Goal: Task Accomplishment & Management: Manage account settings

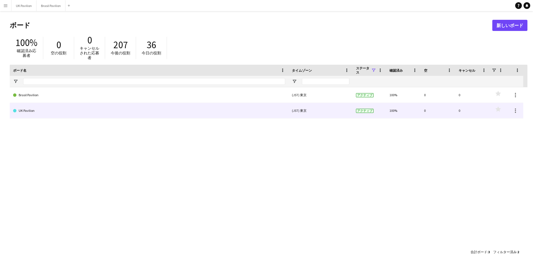
click at [116, 107] on link "UK Pavilion" at bounding box center [149, 111] width 272 height 16
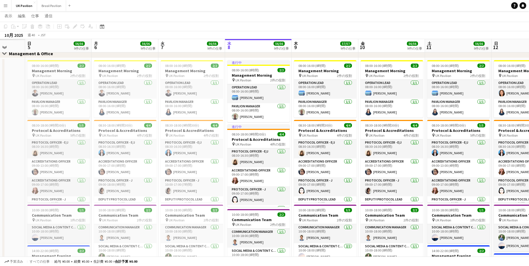
drag, startPoint x: 227, startPoint y: 46, endPoint x: 266, endPoint y: 64, distance: 43.4
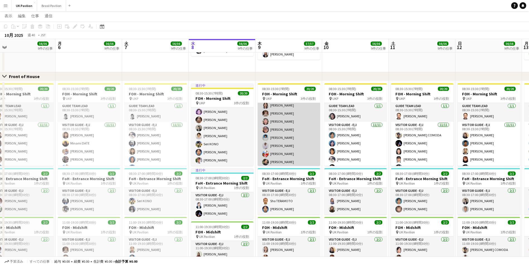
scroll to position [56, 0]
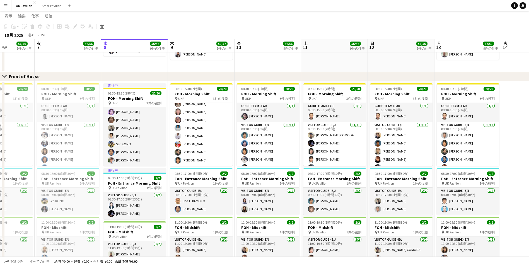
drag, startPoint x: 332, startPoint y: 45, endPoint x: 244, endPoint y: 74, distance: 93.2
click at [246, 52] on app-calendar-viewport "土 4 55/55 9件の仕事 日 5 56/56 9件の仕事 月 6 56/56 9件の仕事 火 7 56/56 9件の仕事 水 8 56/56 9件の仕事…" at bounding box center [264, 59] width 529 height 727
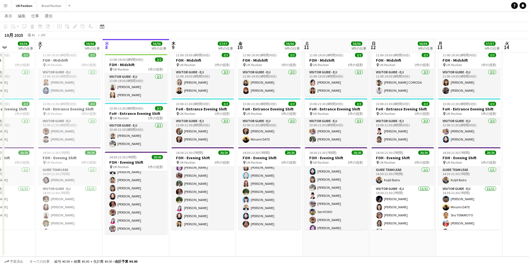
scroll to position [131, 0]
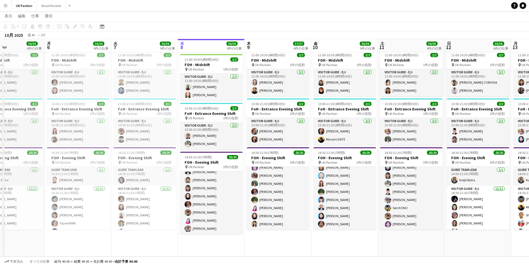
drag, startPoint x: 180, startPoint y: 47, endPoint x: 256, endPoint y: 46, distance: 75.8
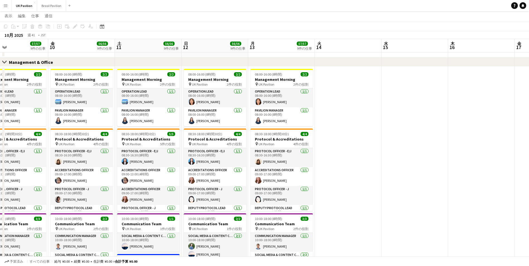
scroll to position [0, 133]
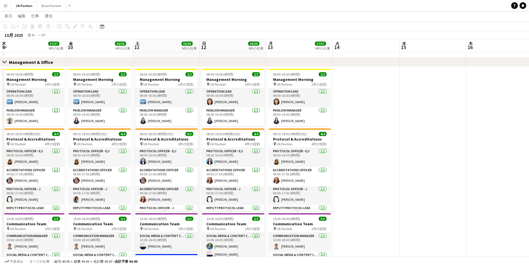
drag, startPoint x: 337, startPoint y: 47, endPoint x: 92, endPoint y: 80, distance: 247.5
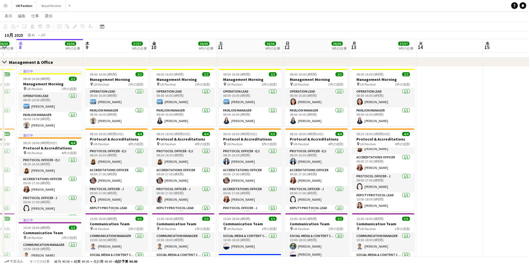
scroll to position [0, 172]
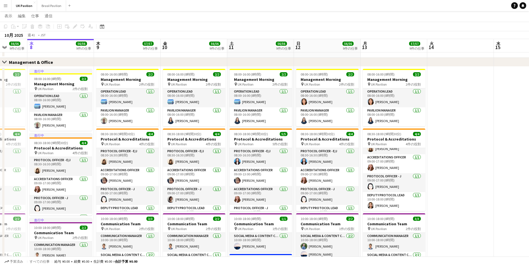
drag, startPoint x: 221, startPoint y: 44, endPoint x: 334, endPoint y: 38, distance: 113.8
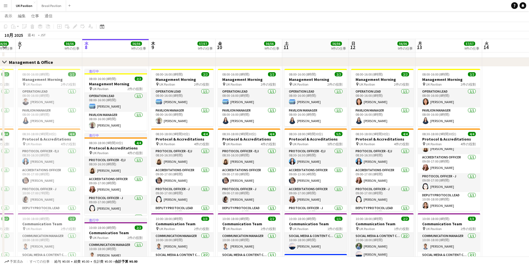
drag, startPoint x: 246, startPoint y: 46, endPoint x: 333, endPoint y: 34, distance: 88.1
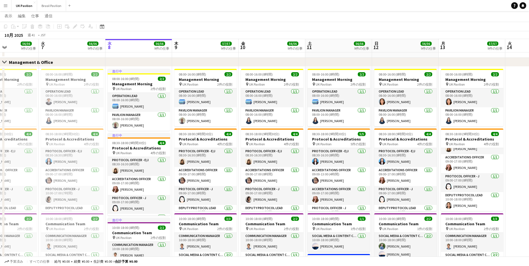
scroll to position [0, 161]
drag, startPoint x: 260, startPoint y: 42, endPoint x: 283, endPoint y: 46, distance: 23.7
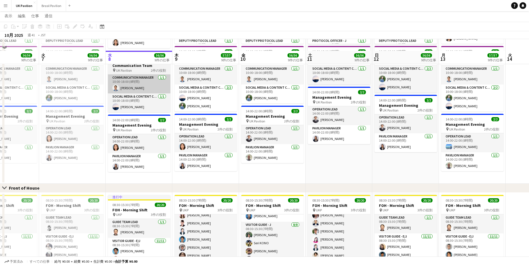
scroll to position [270, 0]
